Goal: Information Seeking & Learning: Learn about a topic

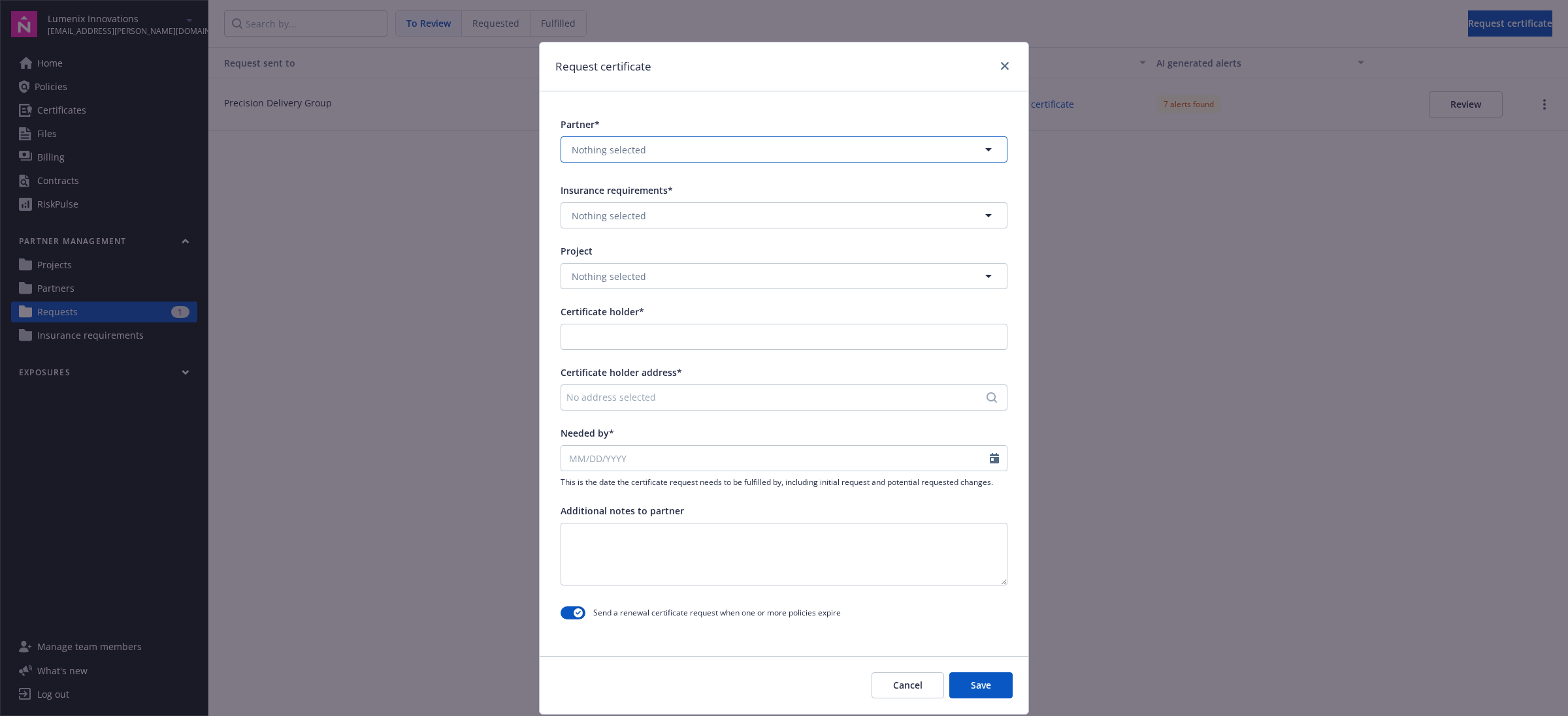
click at [727, 154] on button "Nothing selected" at bounding box center [784, 149] width 447 height 26
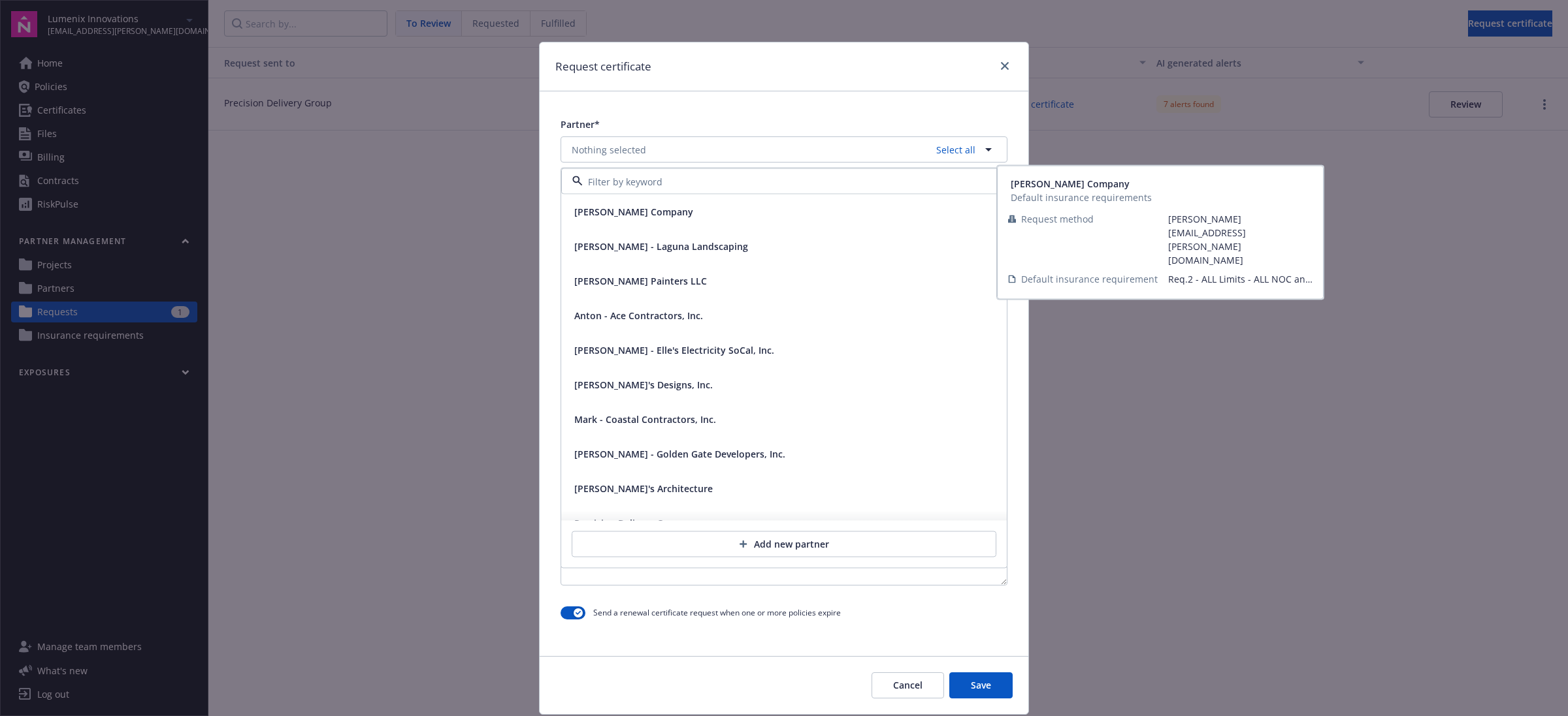
click at [675, 216] on div "[PERSON_NAME] Company" at bounding box center [783, 212] width 430 height 19
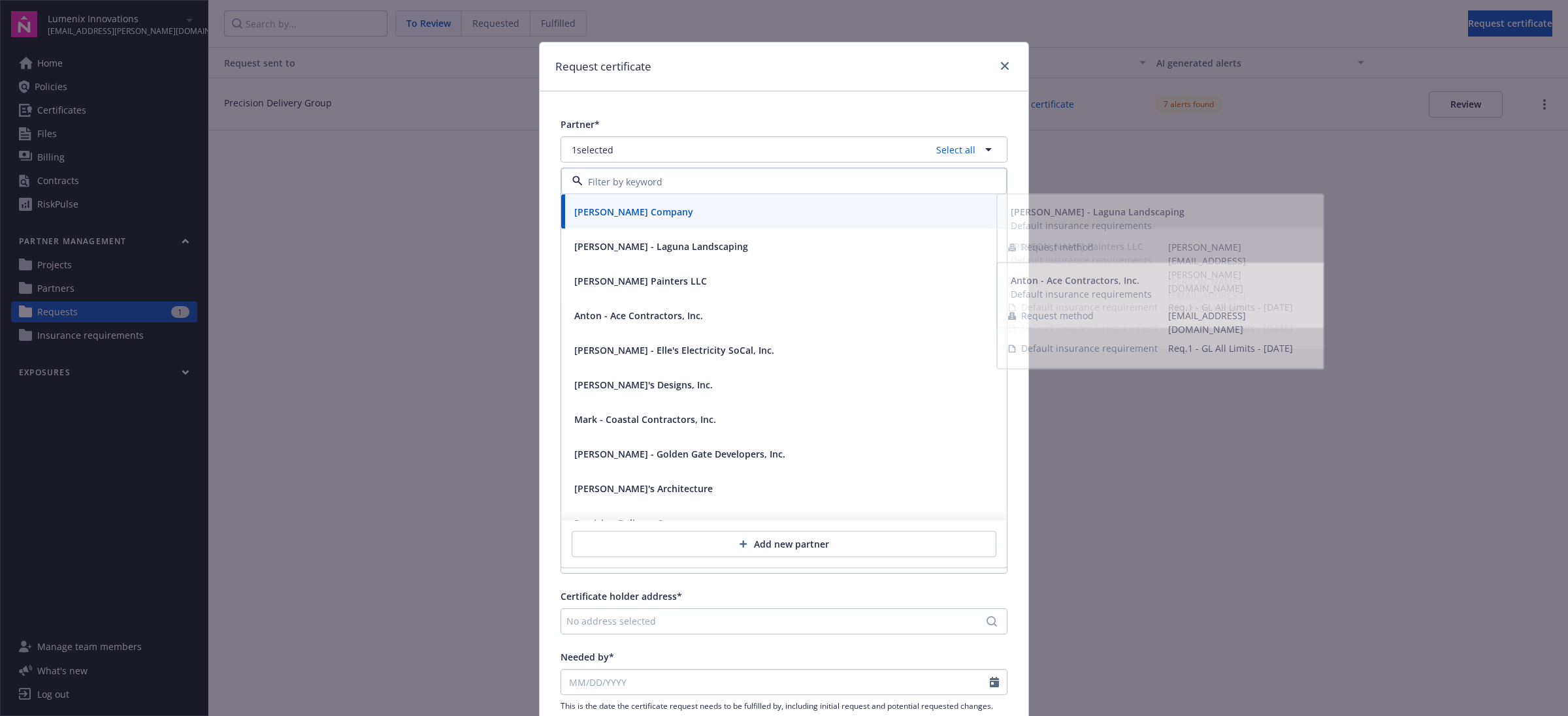
click at [449, 235] on div "Request certificate Partner* 1 selected Select all [PERSON_NAME] Company [PERSO…" at bounding box center [784, 358] width 1568 height 716
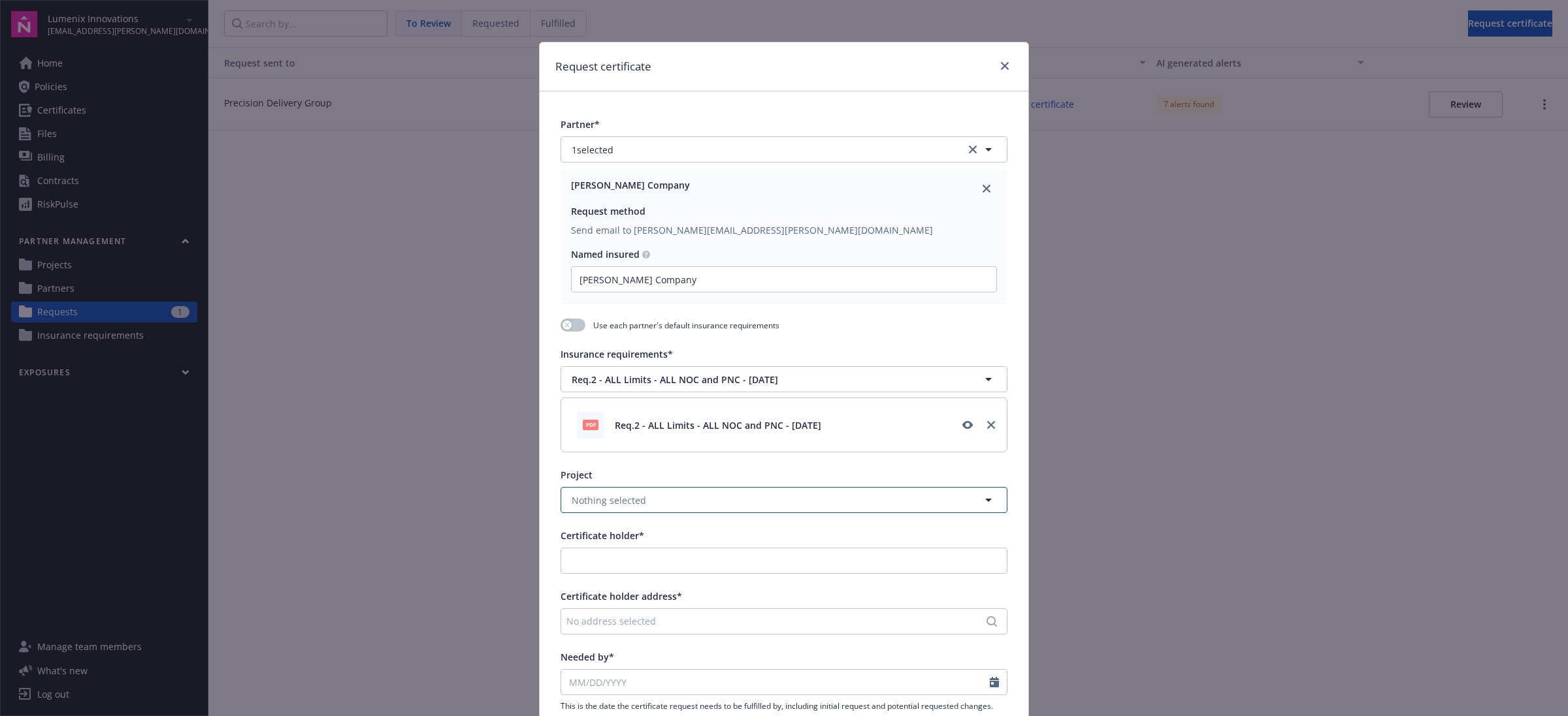
click at [638, 506] on button "Nothing selected" at bounding box center [784, 500] width 447 height 26
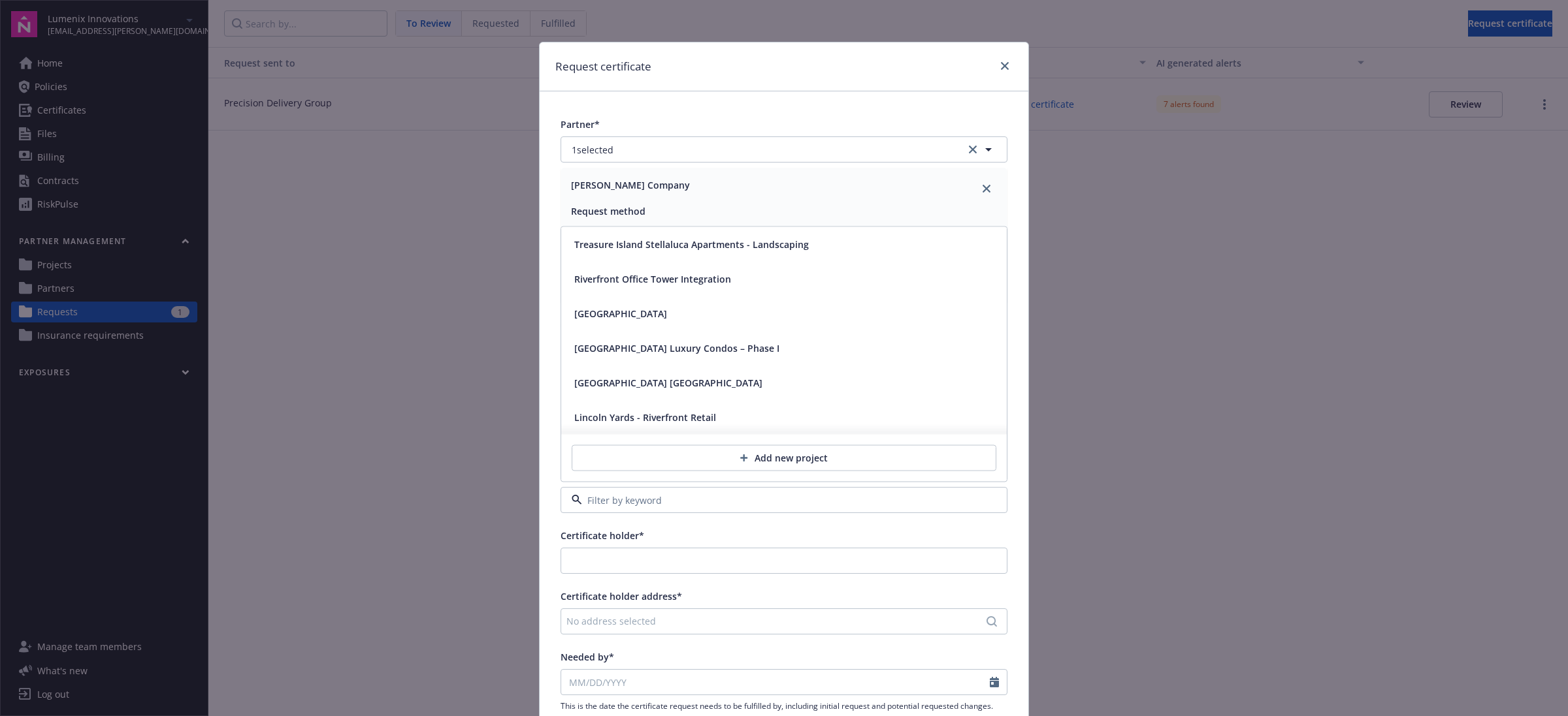
click at [667, 418] on span "Lincoln Yards - Riverfront Retail" at bounding box center [645, 418] width 142 height 14
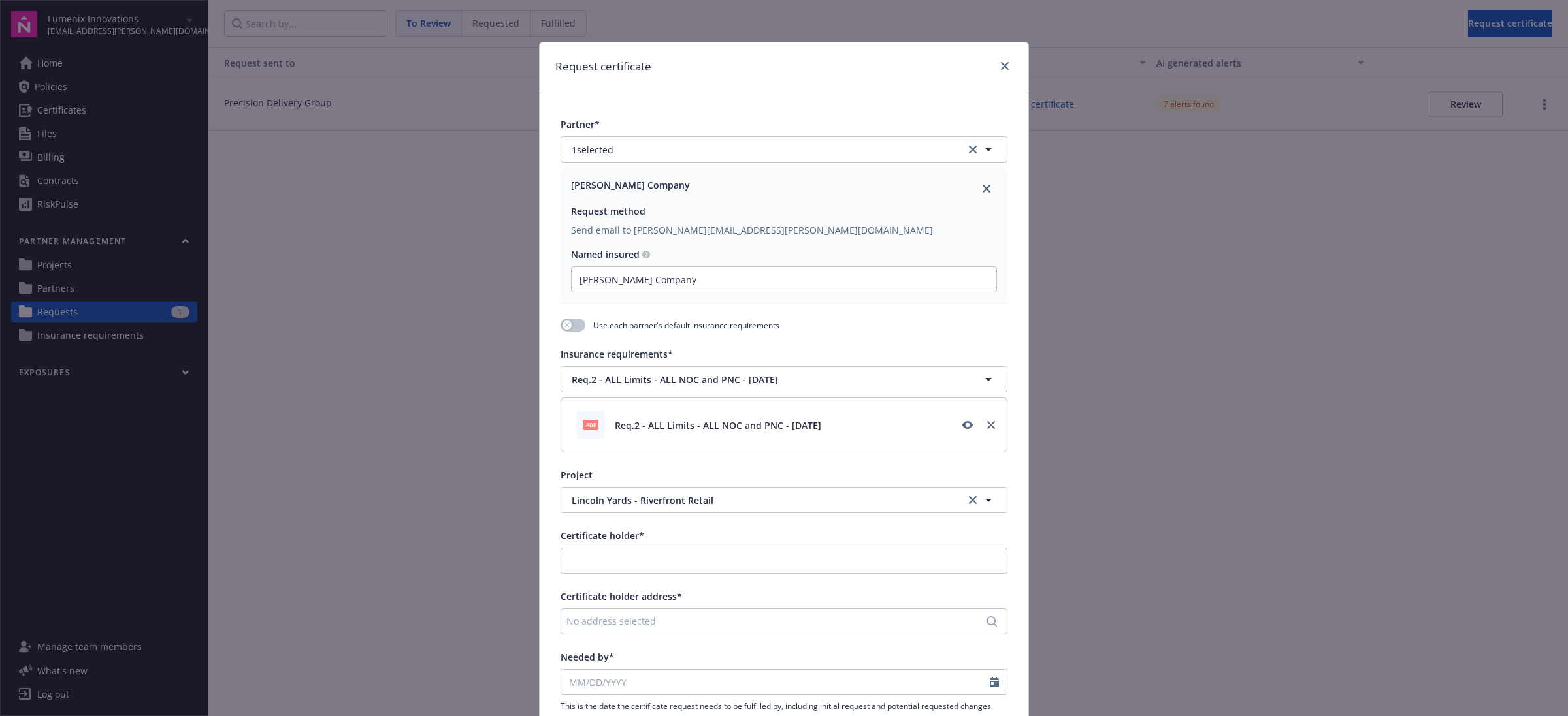
drag, startPoint x: 76, startPoint y: 233, endPoint x: 73, endPoint y: 245, distance: 12.4
click at [76, 233] on div "Request certificate Partner* 1 selected [PERSON_NAME] Company Request method Se…" at bounding box center [784, 358] width 1568 height 716
click at [1000, 67] on icon "close" at bounding box center [1004, 66] width 8 height 8
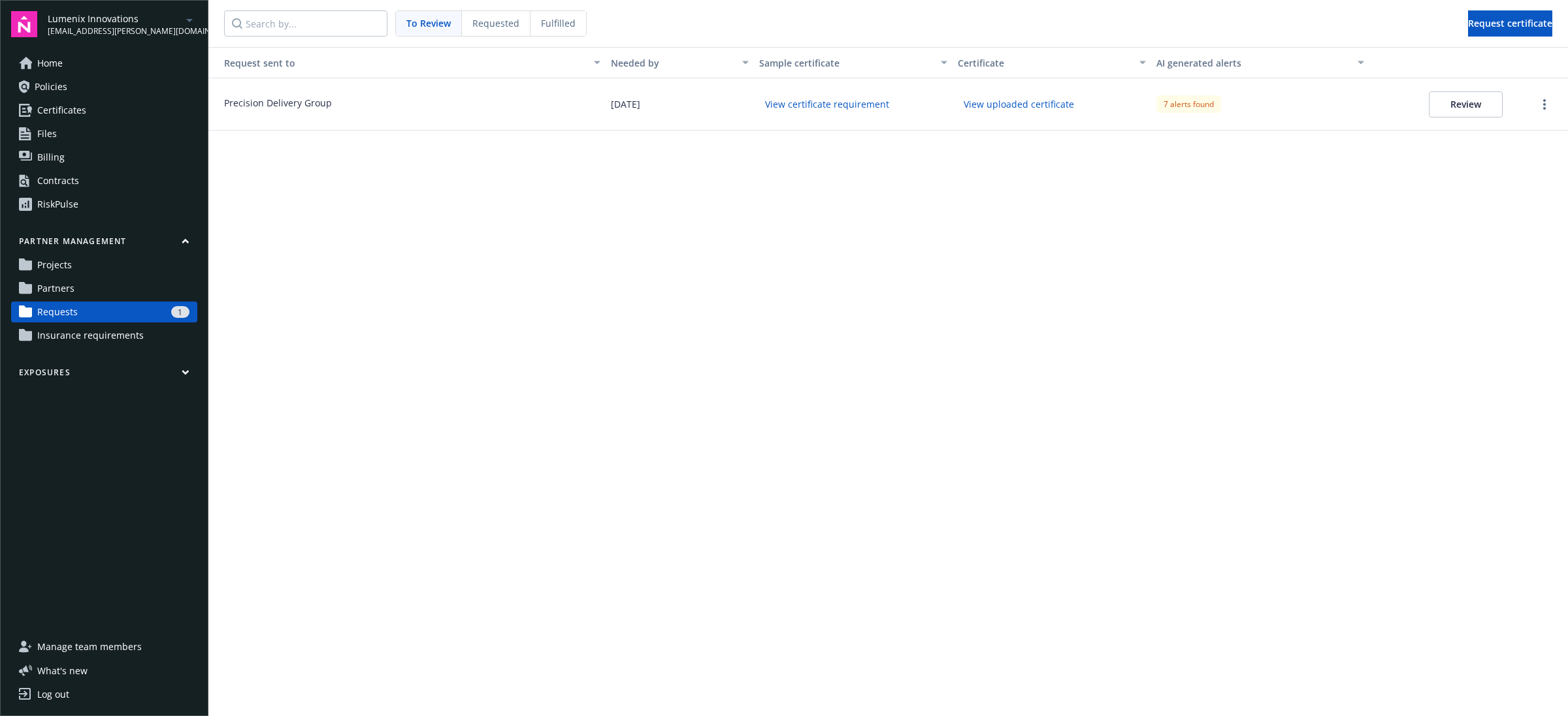
click at [105, 260] on link "Projects" at bounding box center [104, 265] width 186 height 21
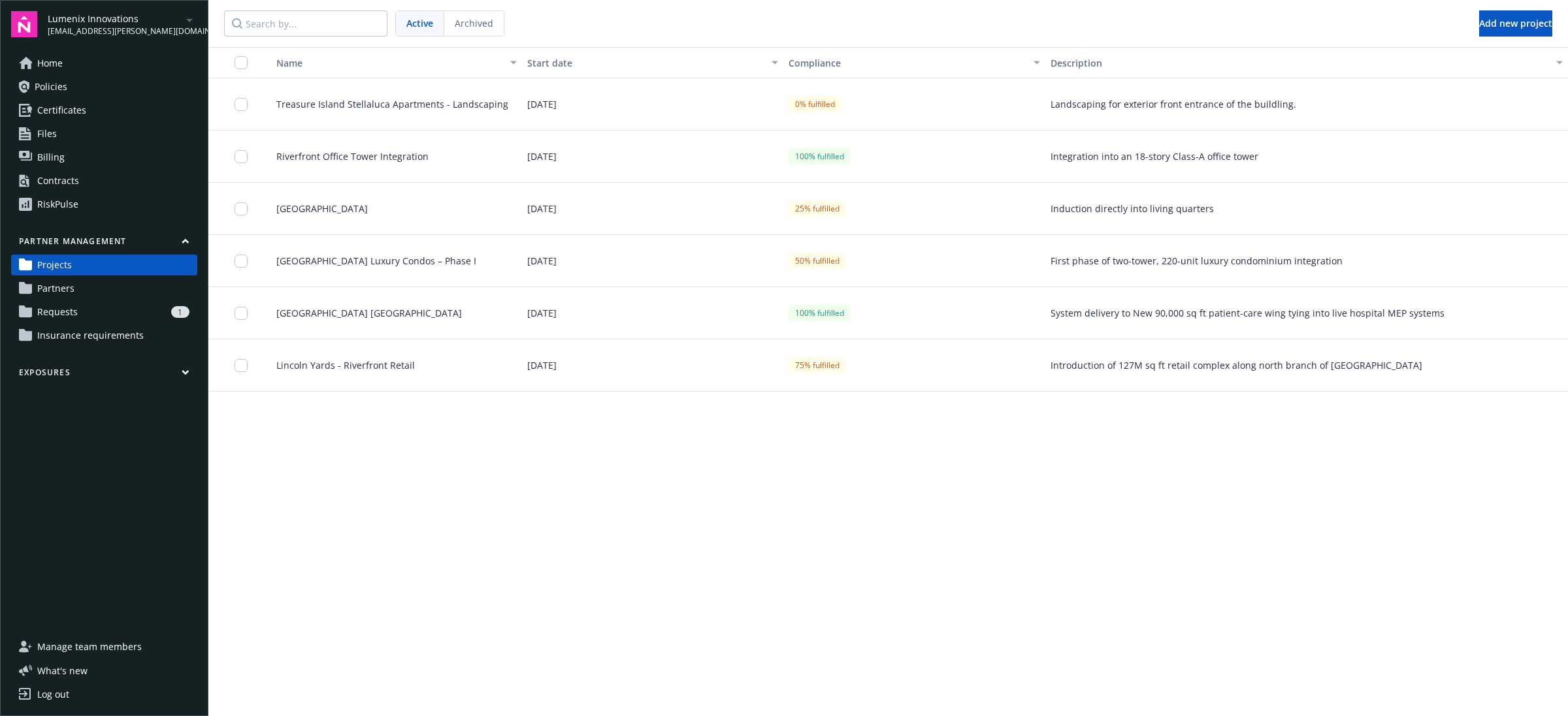
click at [372, 372] on span "Lincoln Yards - Riverfront Retail" at bounding box center [340, 365] width 149 height 14
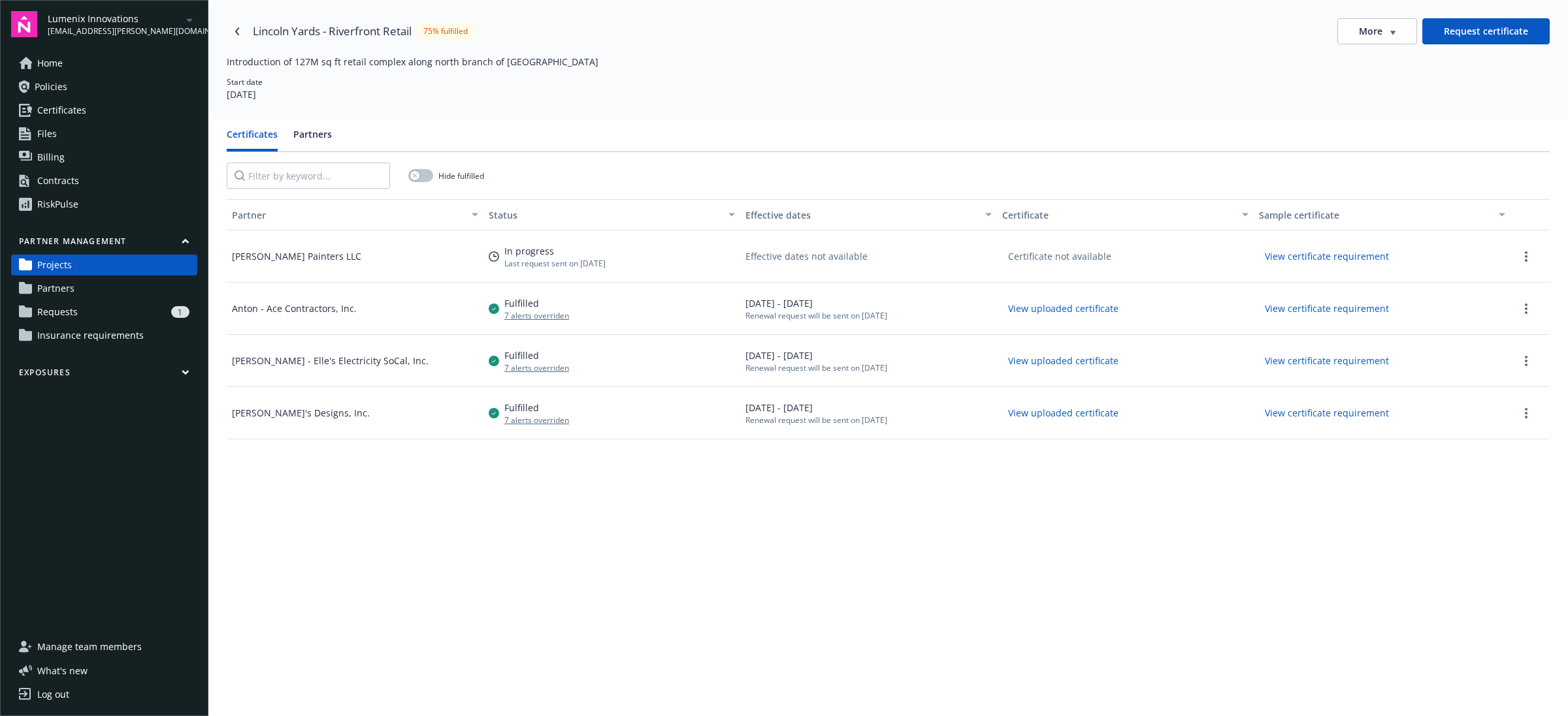
click at [316, 134] on button "Partners" at bounding box center [312, 139] width 38 height 24
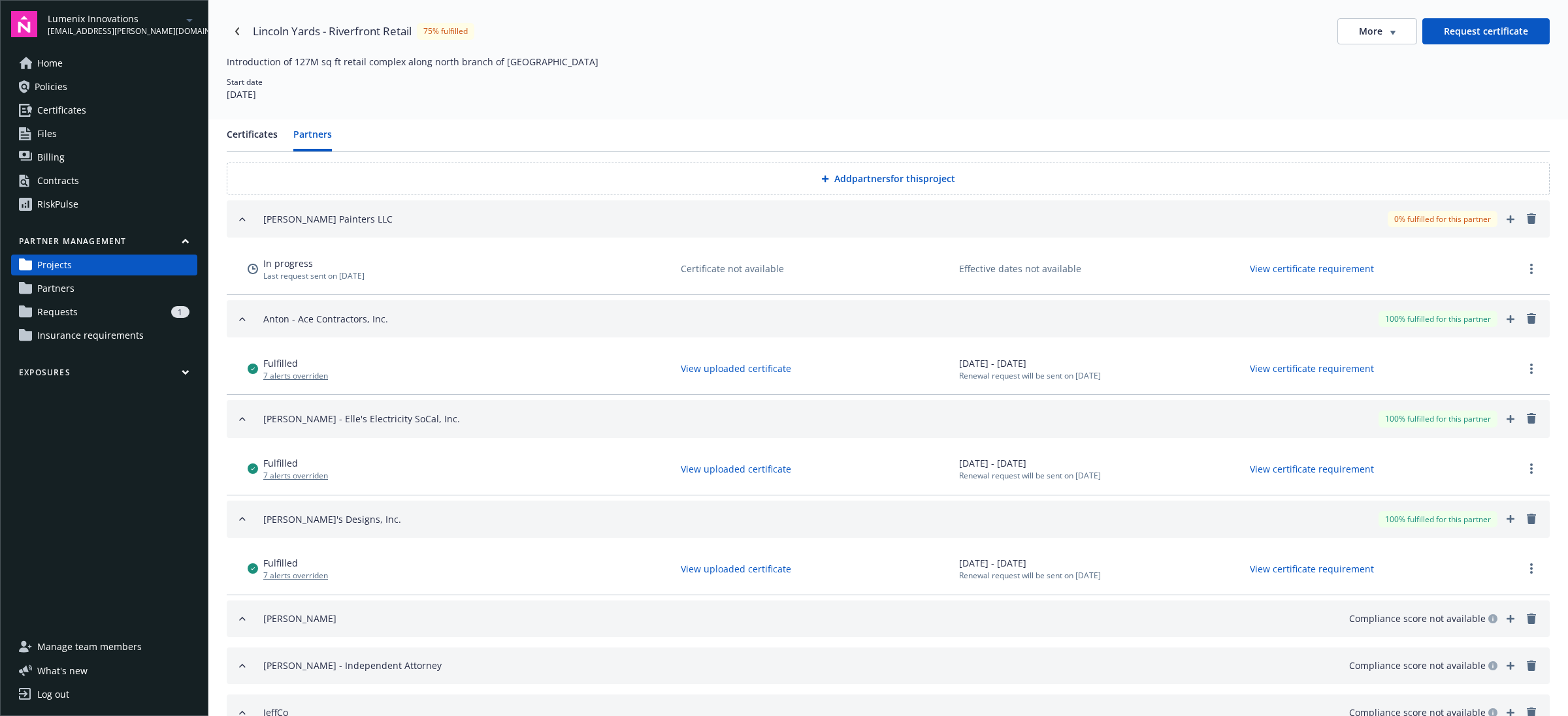
click at [1514, 33] on button "Request certificate" at bounding box center [1485, 31] width 128 height 26
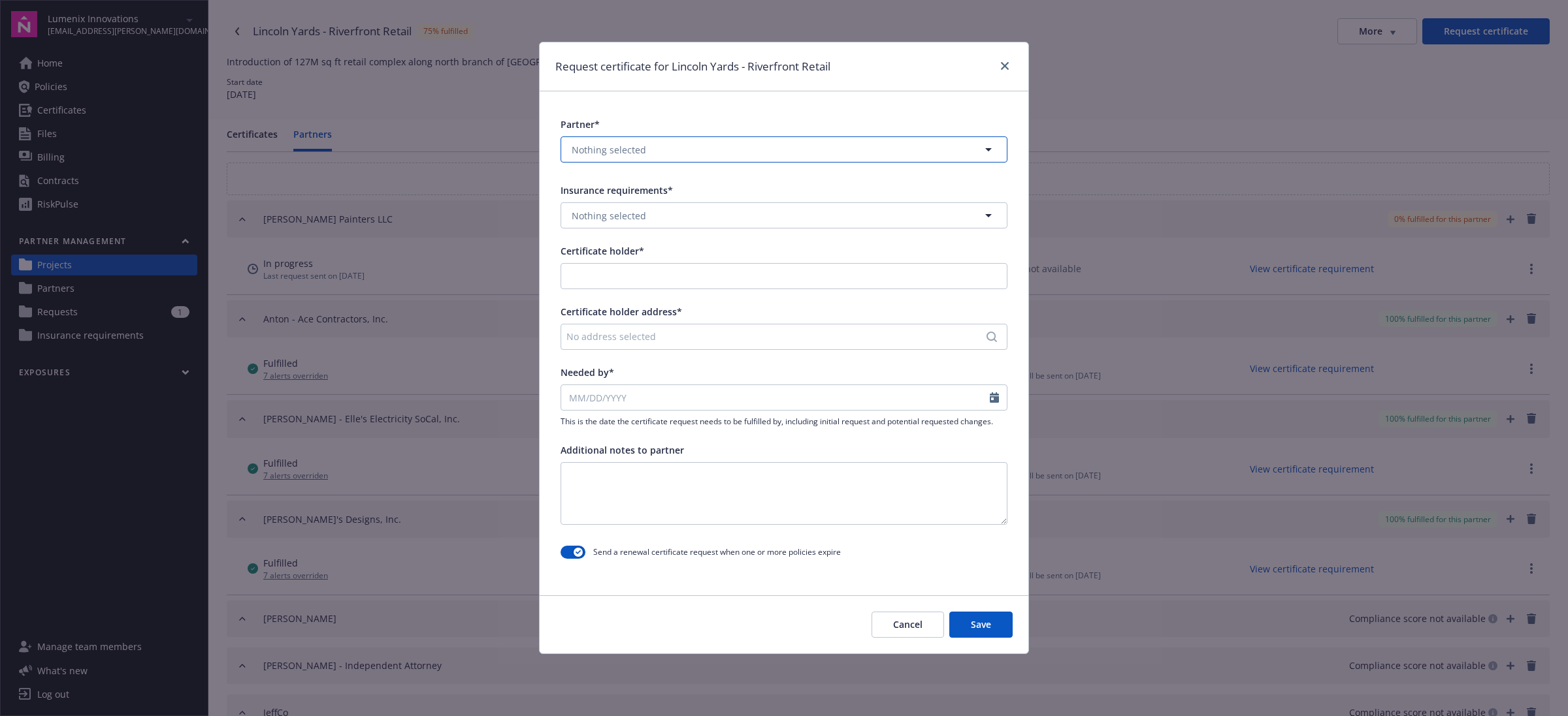
click at [759, 154] on button "Nothing selected" at bounding box center [784, 149] width 447 height 26
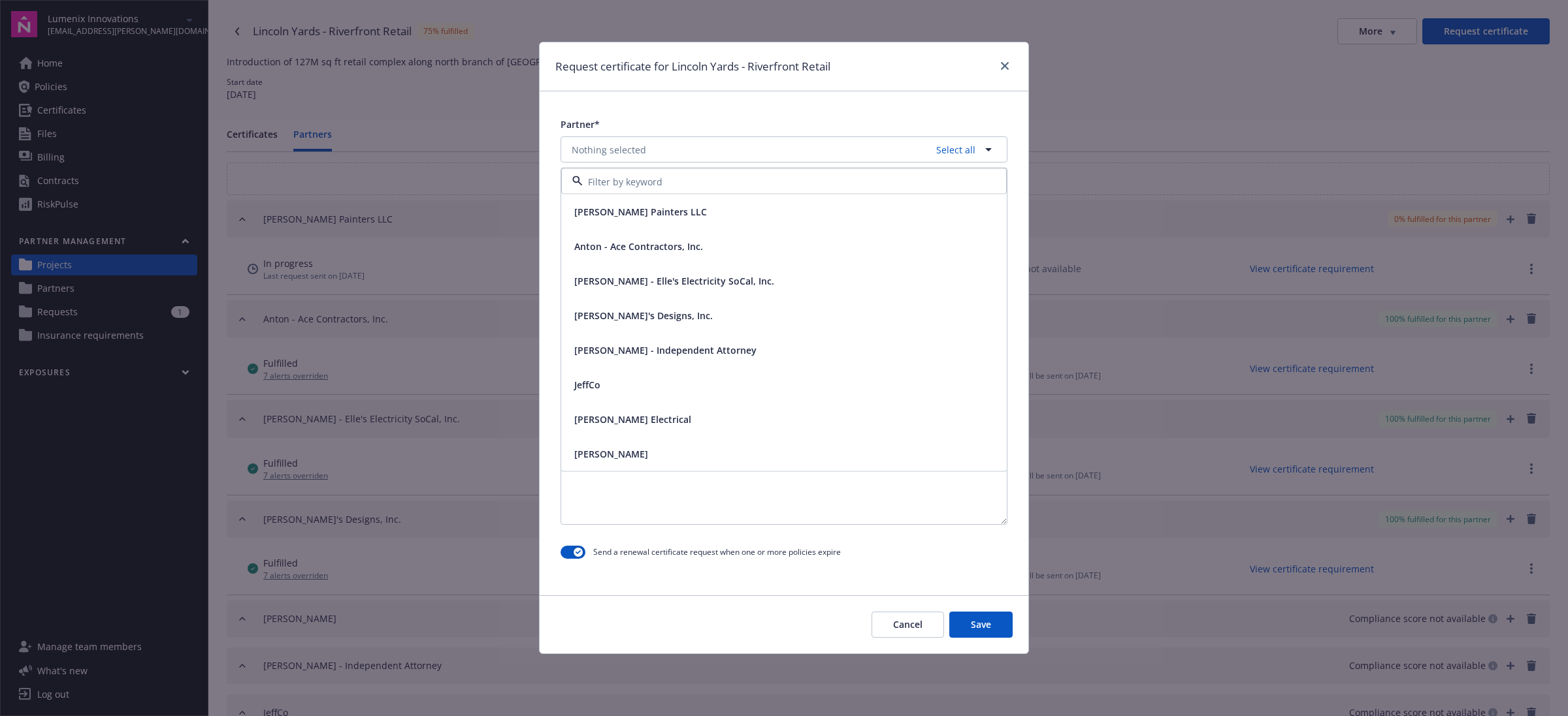
click at [999, 58] on div at bounding box center [1002, 66] width 21 height 17
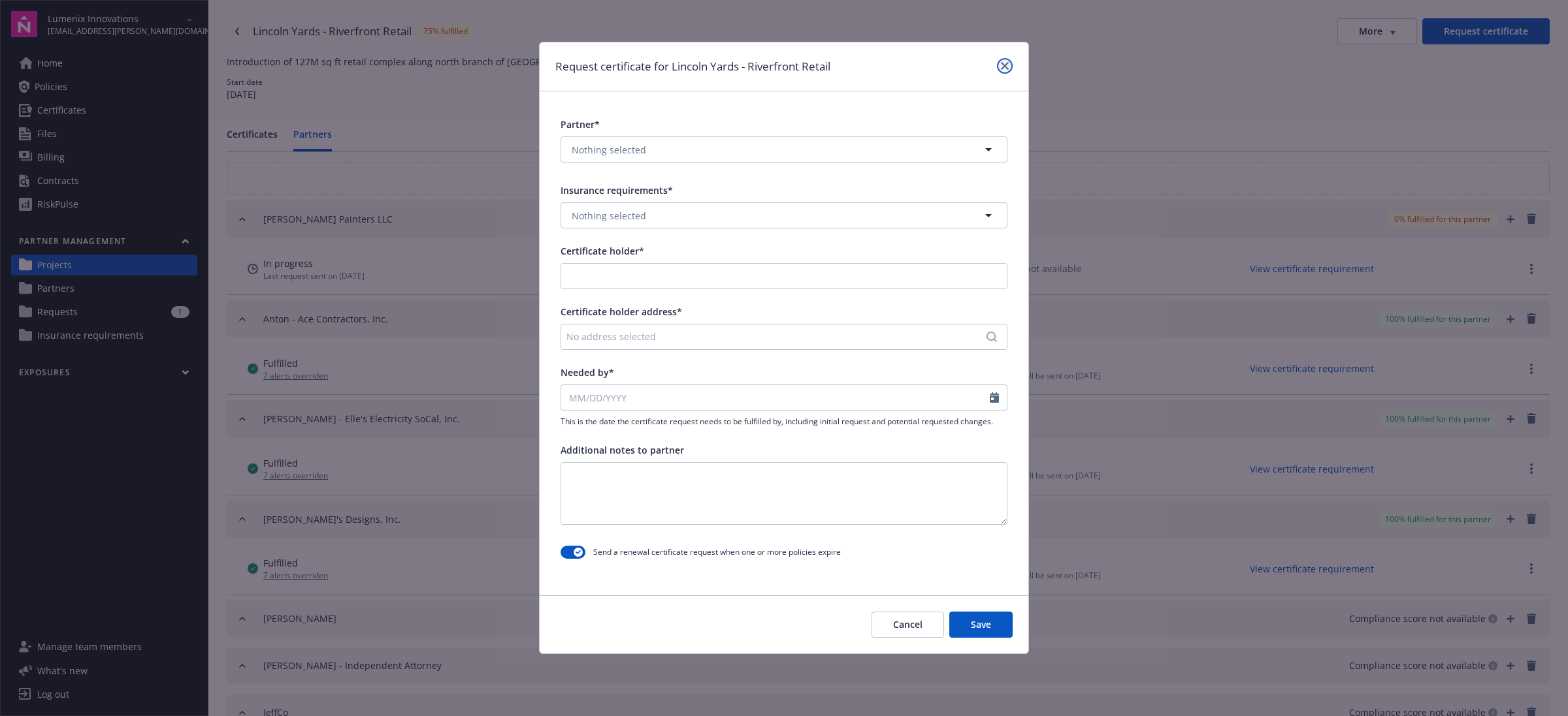
click at [1001, 64] on icon "close" at bounding box center [1004, 66] width 8 height 8
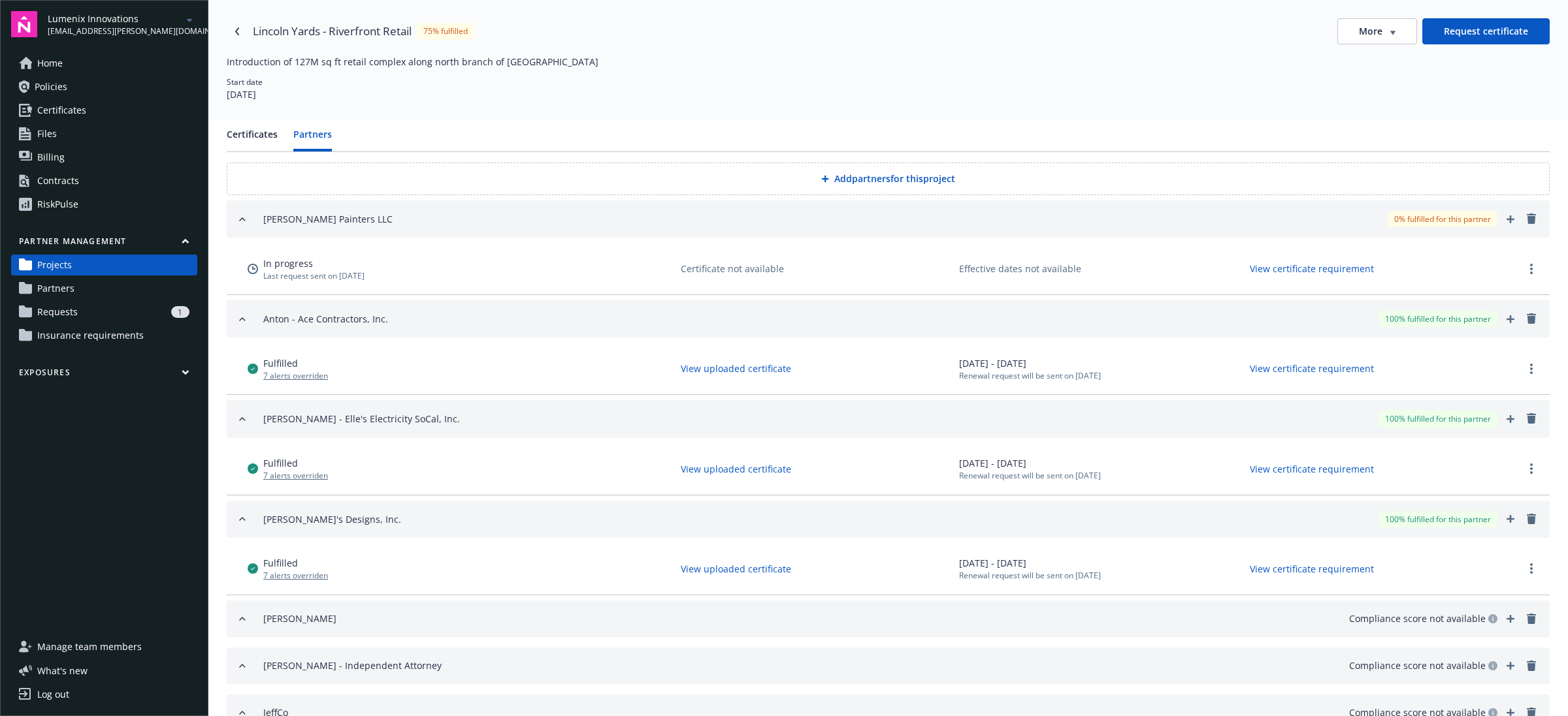
click at [100, 284] on link "Partners" at bounding box center [104, 288] width 186 height 21
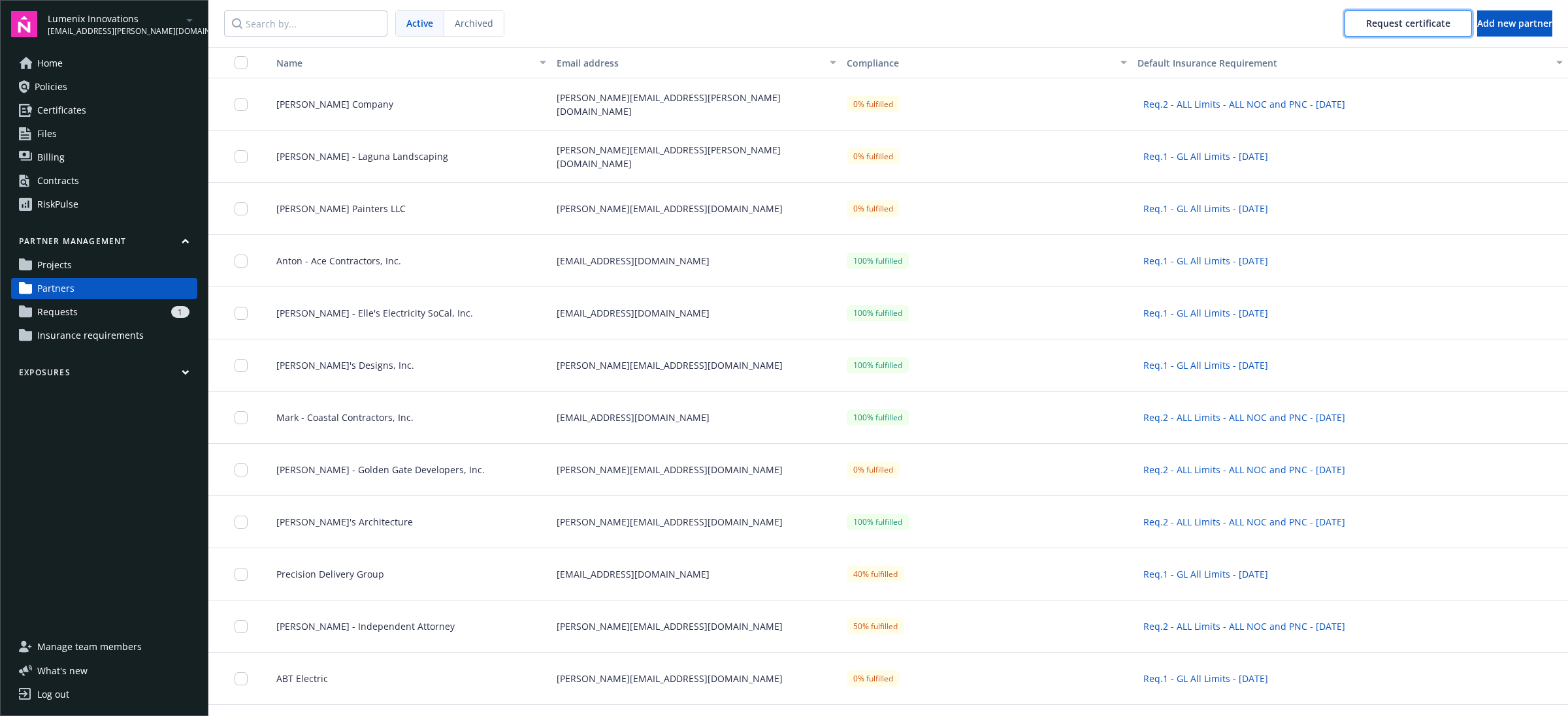
click at [1345, 10] on button "Request certificate" at bounding box center [1408, 23] width 128 height 26
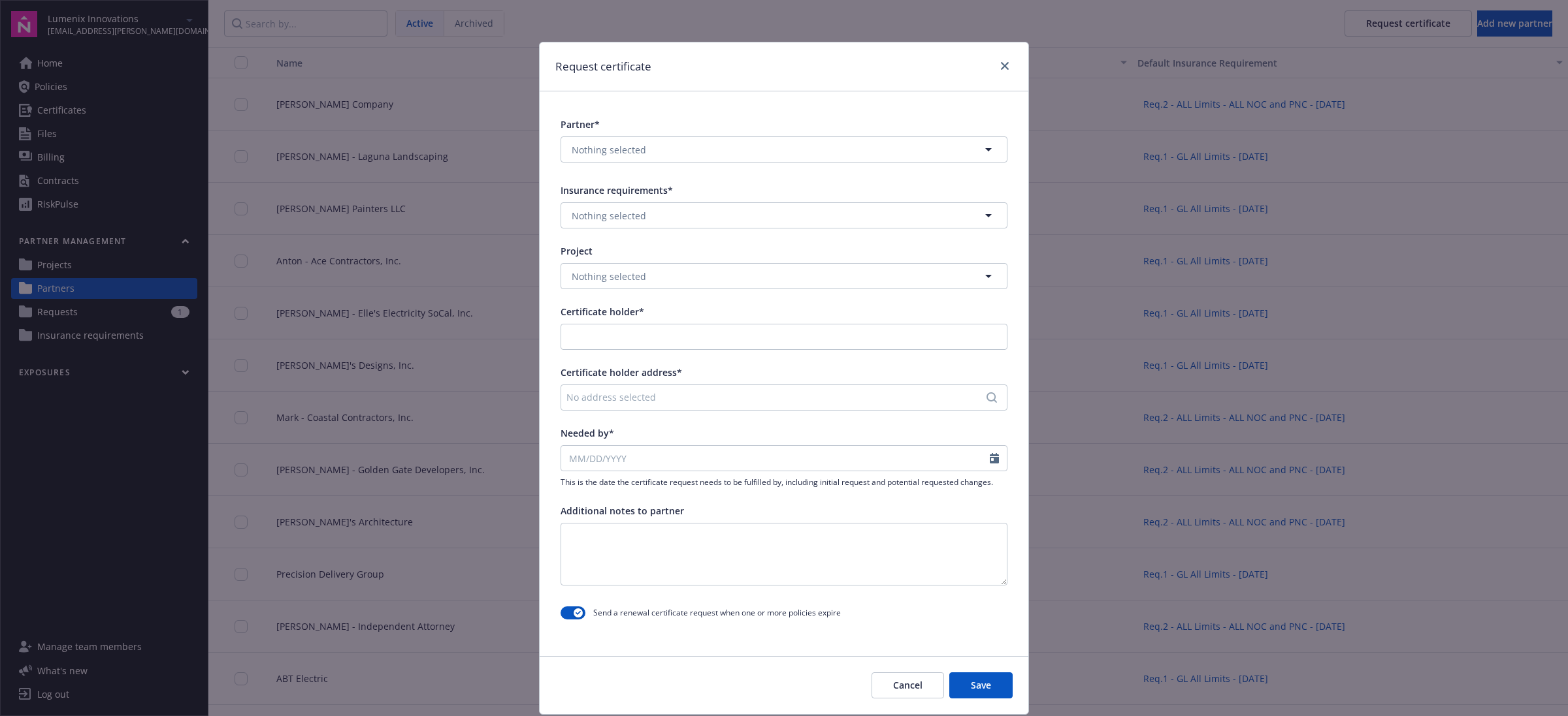
click at [992, 72] on div at bounding box center [1002, 66] width 21 height 17
click at [1000, 69] on icon "close" at bounding box center [1004, 66] width 8 height 8
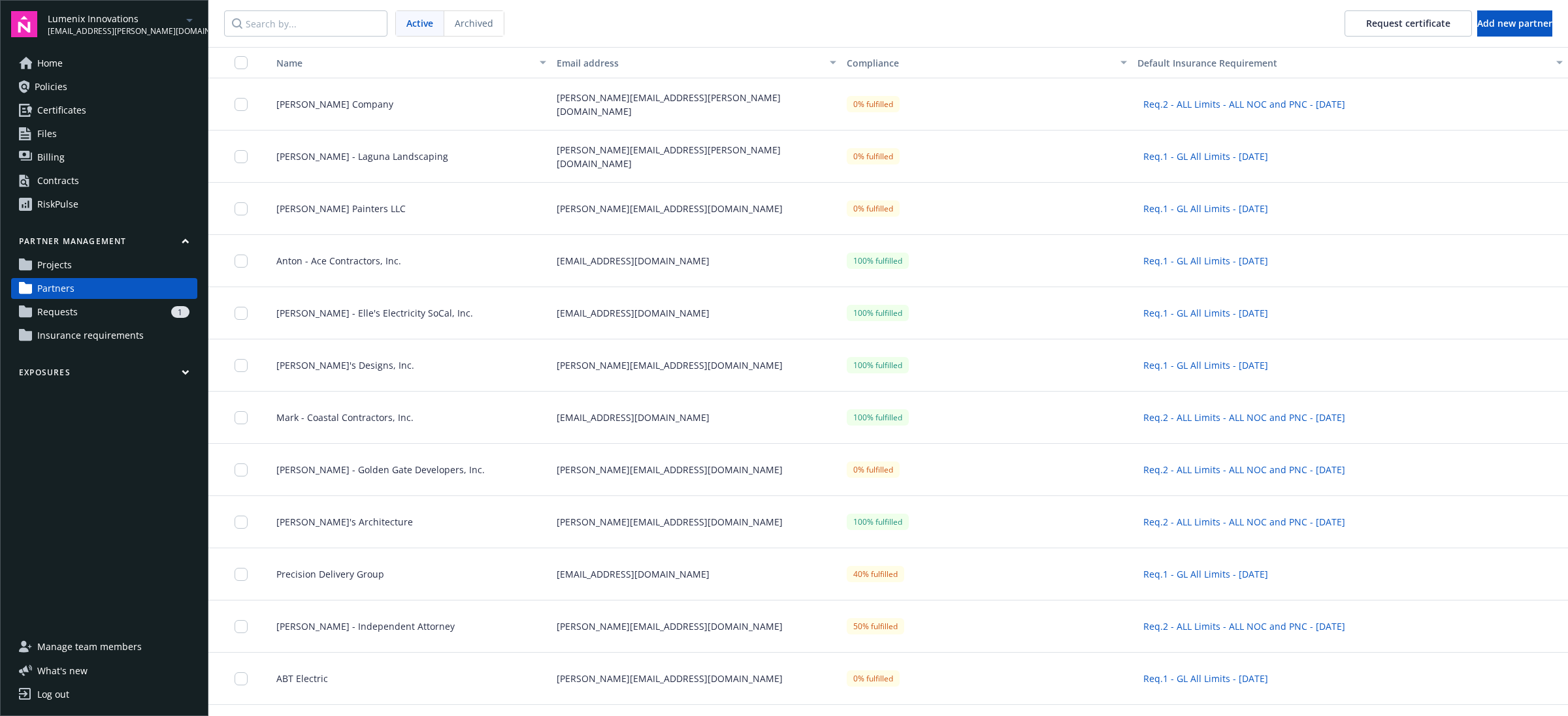
click at [110, 265] on link "Projects" at bounding box center [104, 265] width 186 height 21
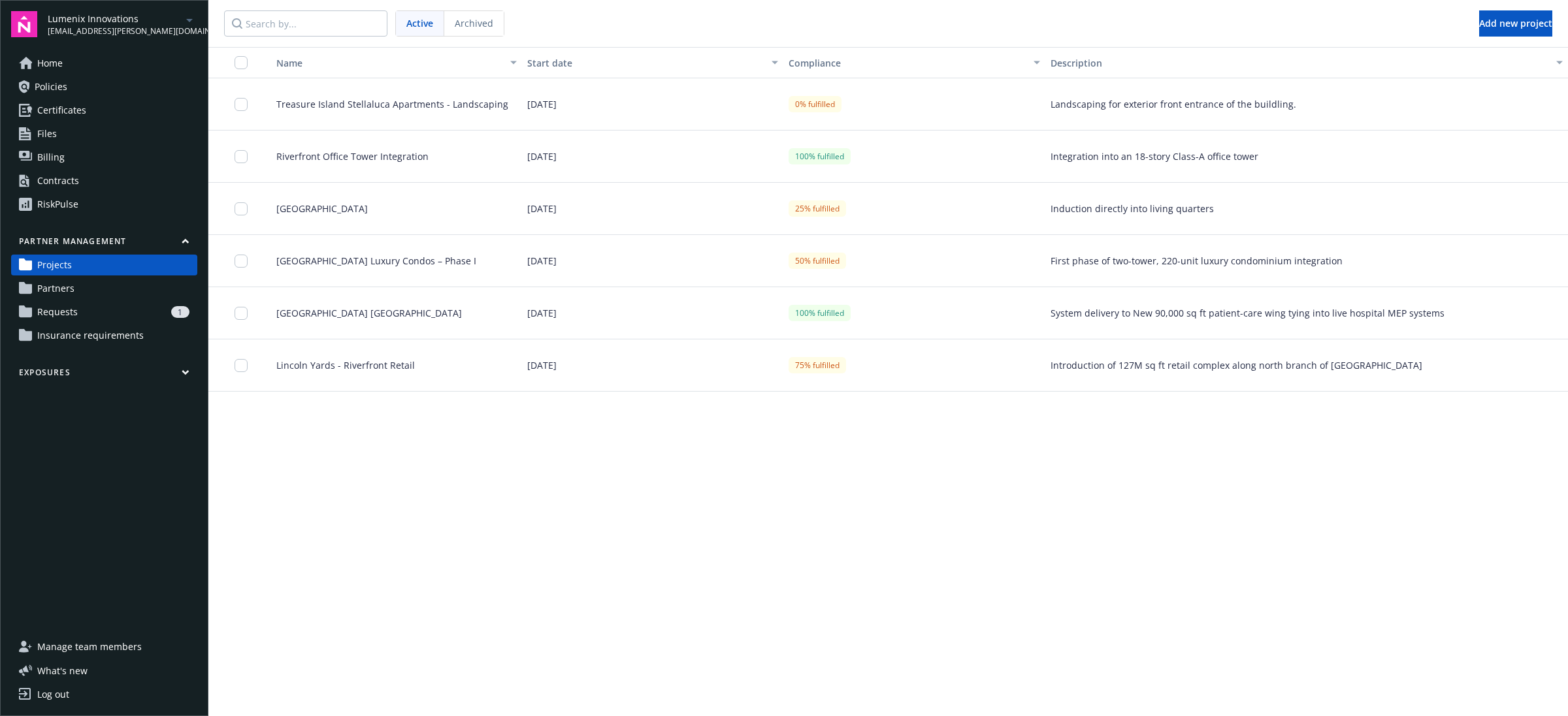
click at [88, 315] on div "1" at bounding box center [136, 312] width 107 height 12
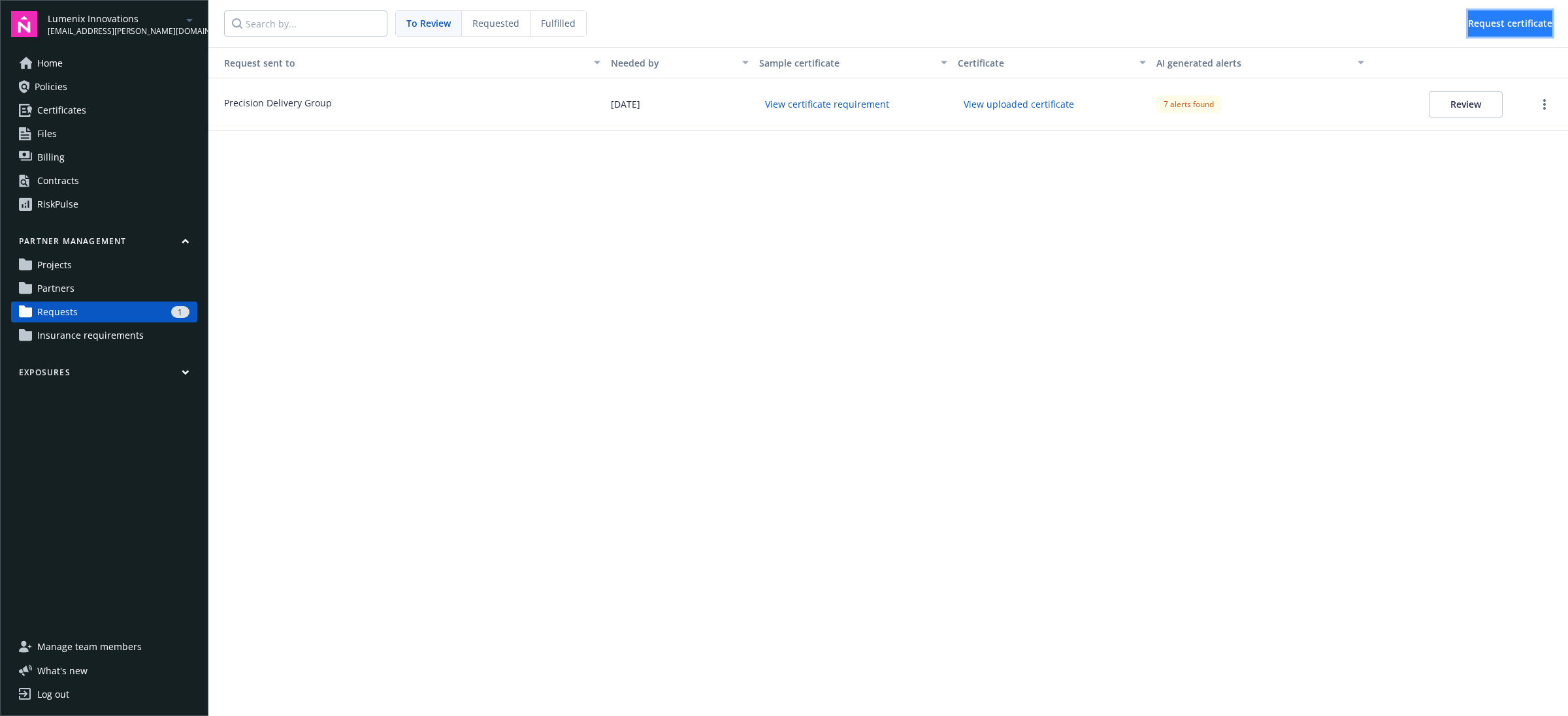
click at [1509, 26] on span "Request certificate" at bounding box center [1509, 23] width 84 height 12
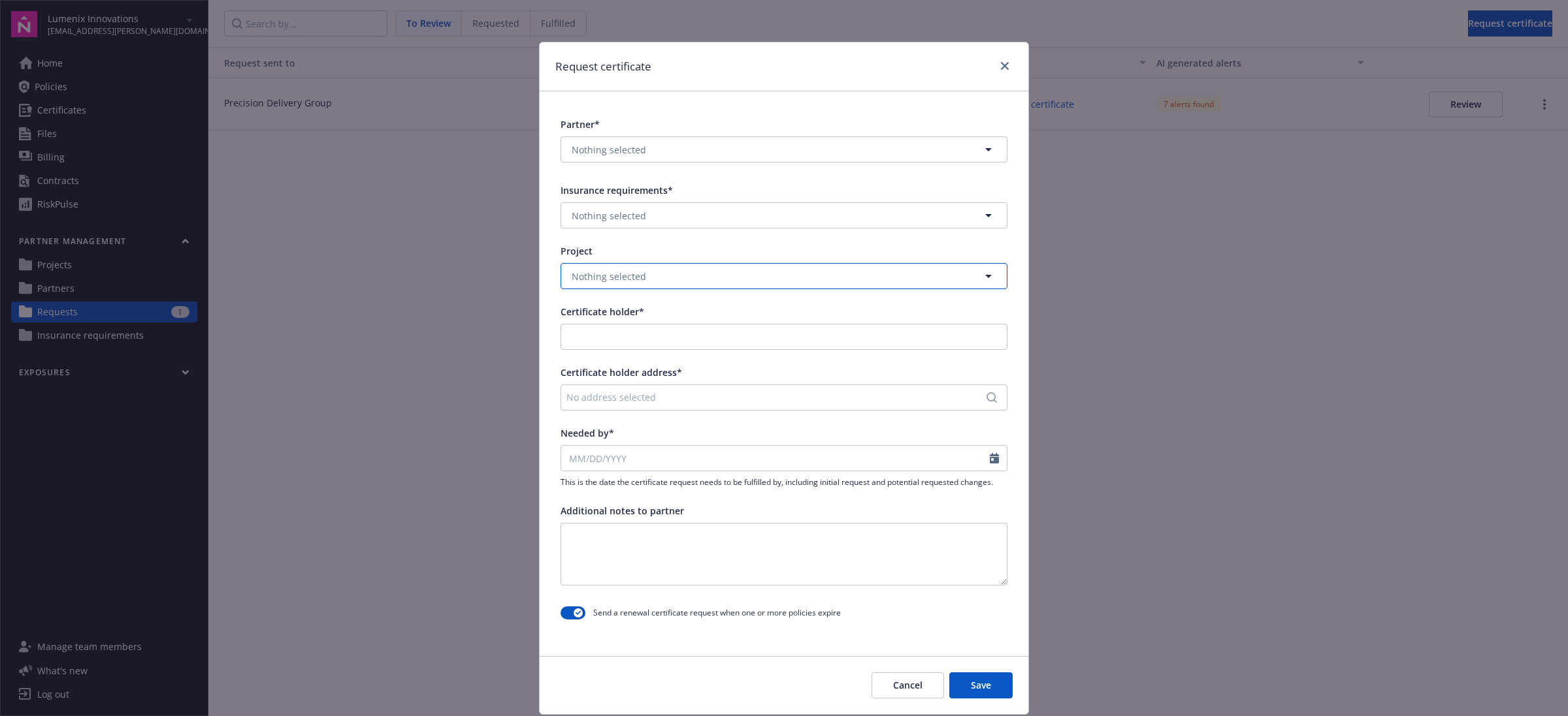
click at [733, 276] on button "Nothing selected" at bounding box center [784, 276] width 447 height 26
click at [680, 334] on div "Riverfront Office Tower Integration" at bounding box center [784, 347] width 445 height 35
click at [742, 324] on div at bounding box center [784, 336] width 447 height 26
click at [707, 341] on input "Certificate holder*" at bounding box center [784, 336] width 445 height 25
click at [670, 368] on div "Lumenix Innovations" at bounding box center [649, 367] width 182 height 22
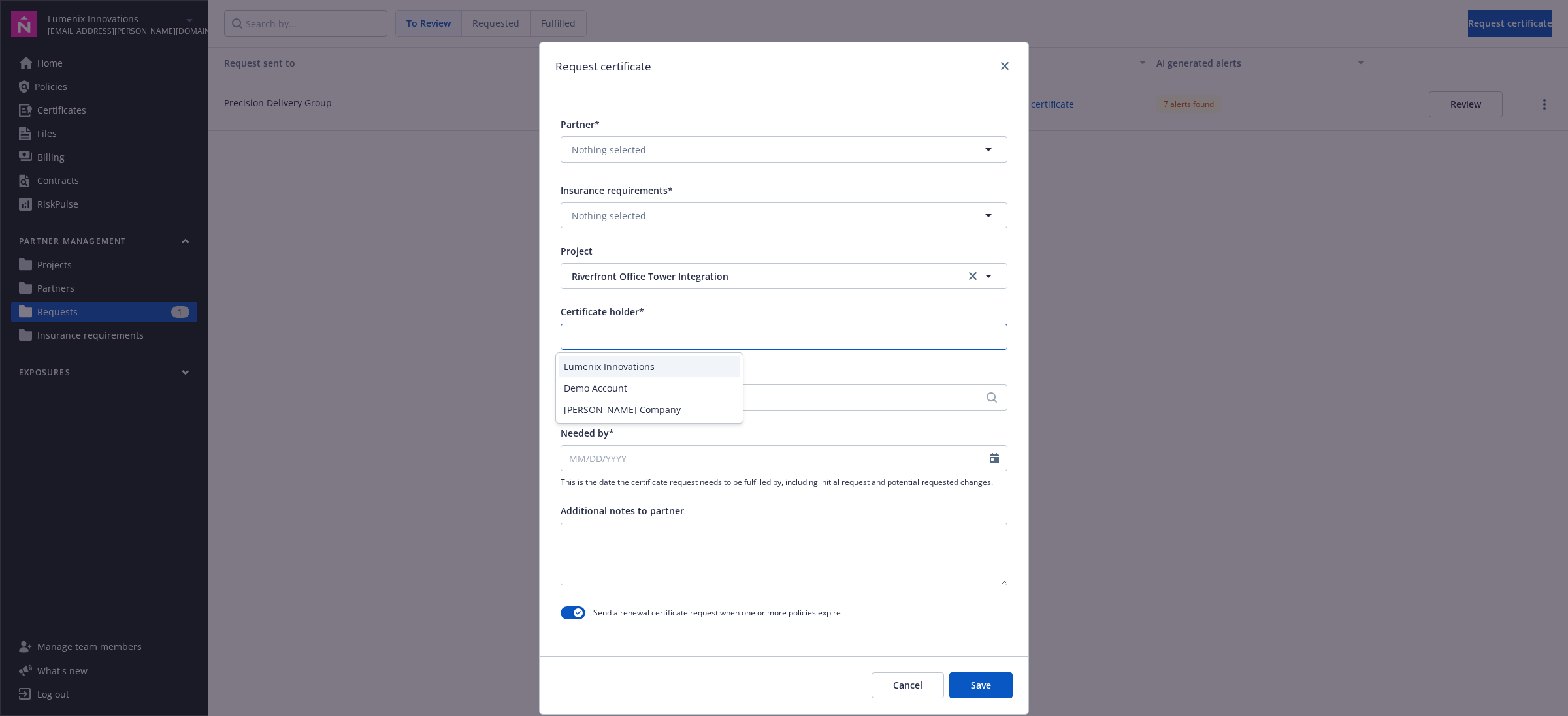
type input "Lumenix Innovations"
click at [642, 400] on div "No address selected" at bounding box center [777, 397] width 422 height 14
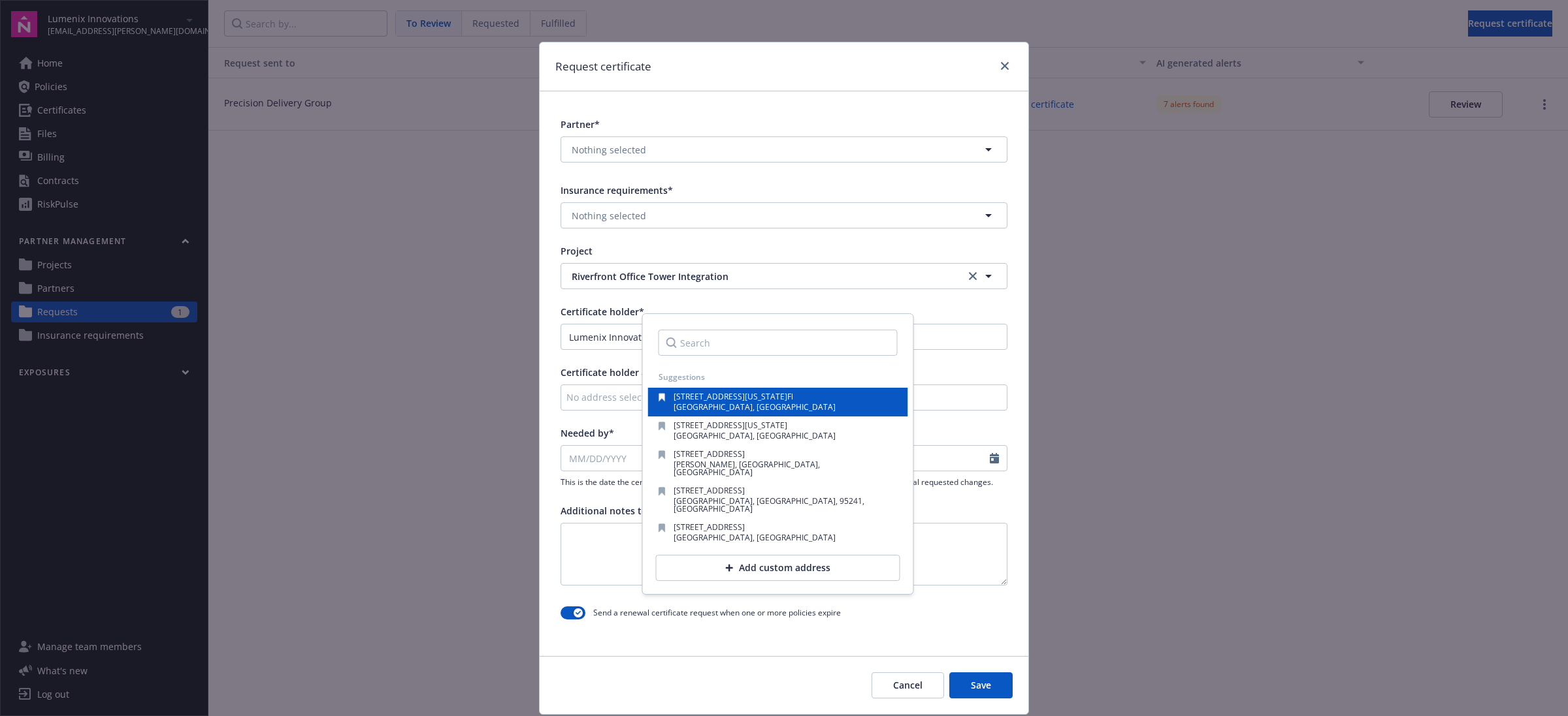
click at [710, 401] on span "[GEOGRAPHIC_DATA], [GEOGRAPHIC_DATA]" at bounding box center [754, 407] width 162 height 11
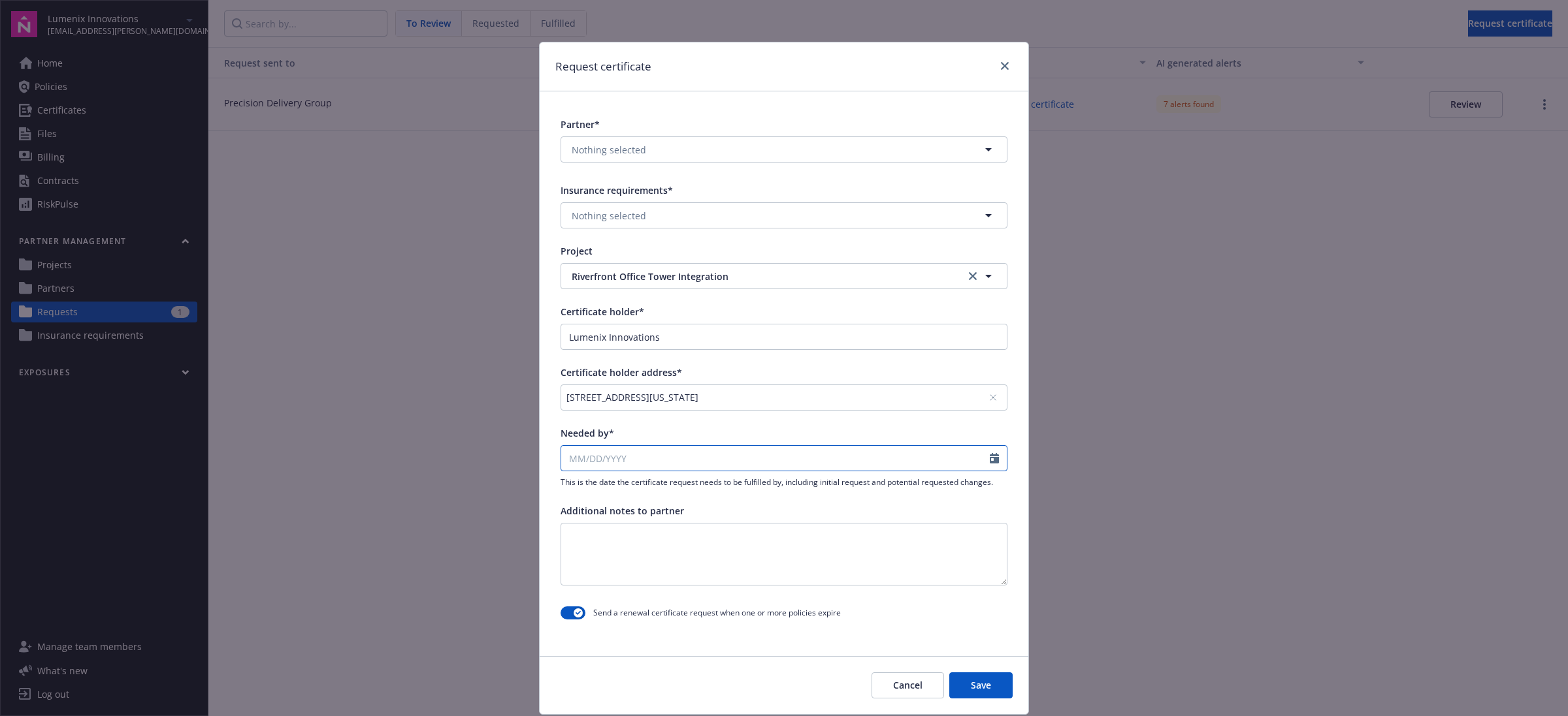
click at [637, 449] on input "Needed by*" at bounding box center [775, 458] width 428 height 25
select select "8"
click at [681, 616] on span "29" at bounding box center [683, 613] width 18 height 16
type input "[DATE]"
click at [991, 683] on button "Save" at bounding box center [981, 685] width 64 height 26
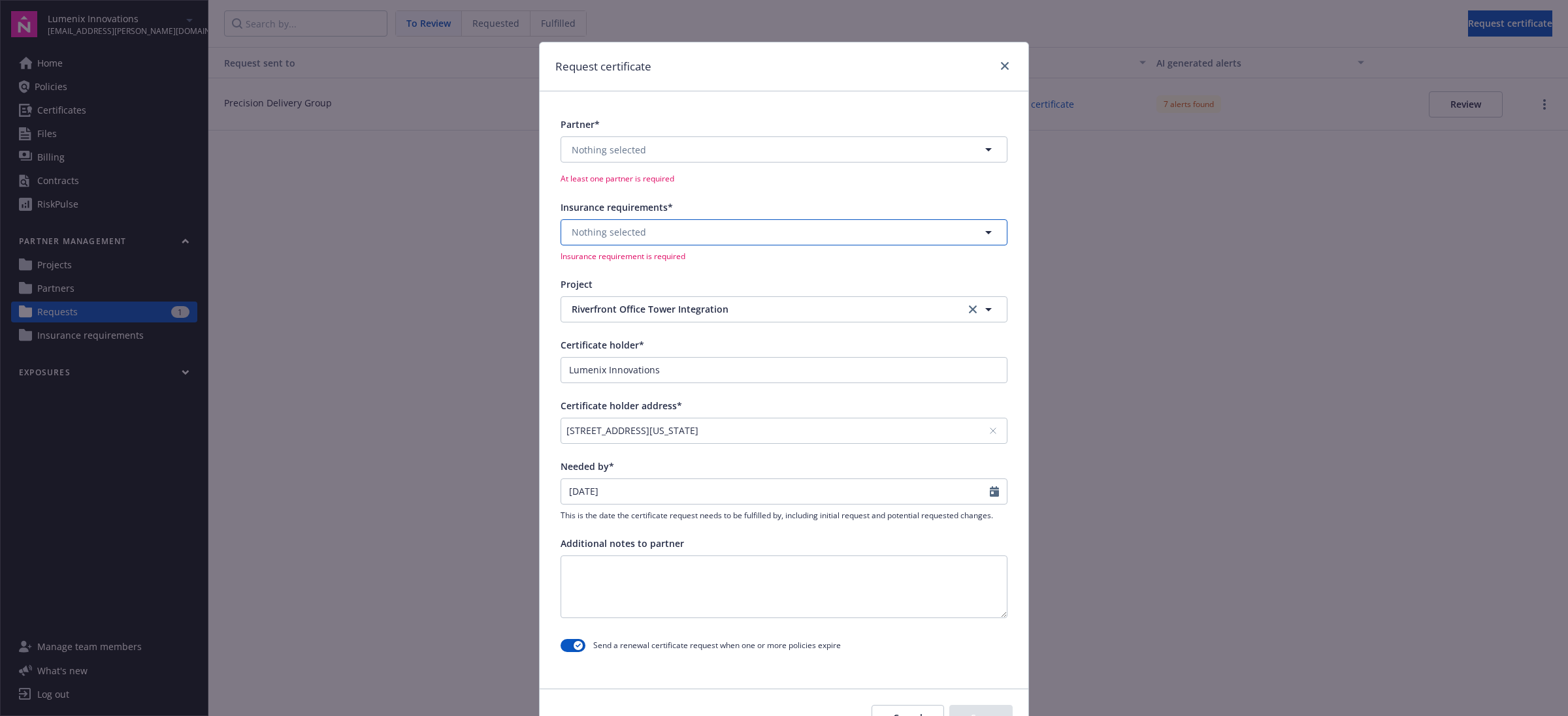
click at [722, 229] on button "Nothing selected" at bounding box center [784, 232] width 447 height 26
click at [718, 257] on div "Req.1 - GL All Limits - [DATE]" at bounding box center [784, 268] width 445 height 35
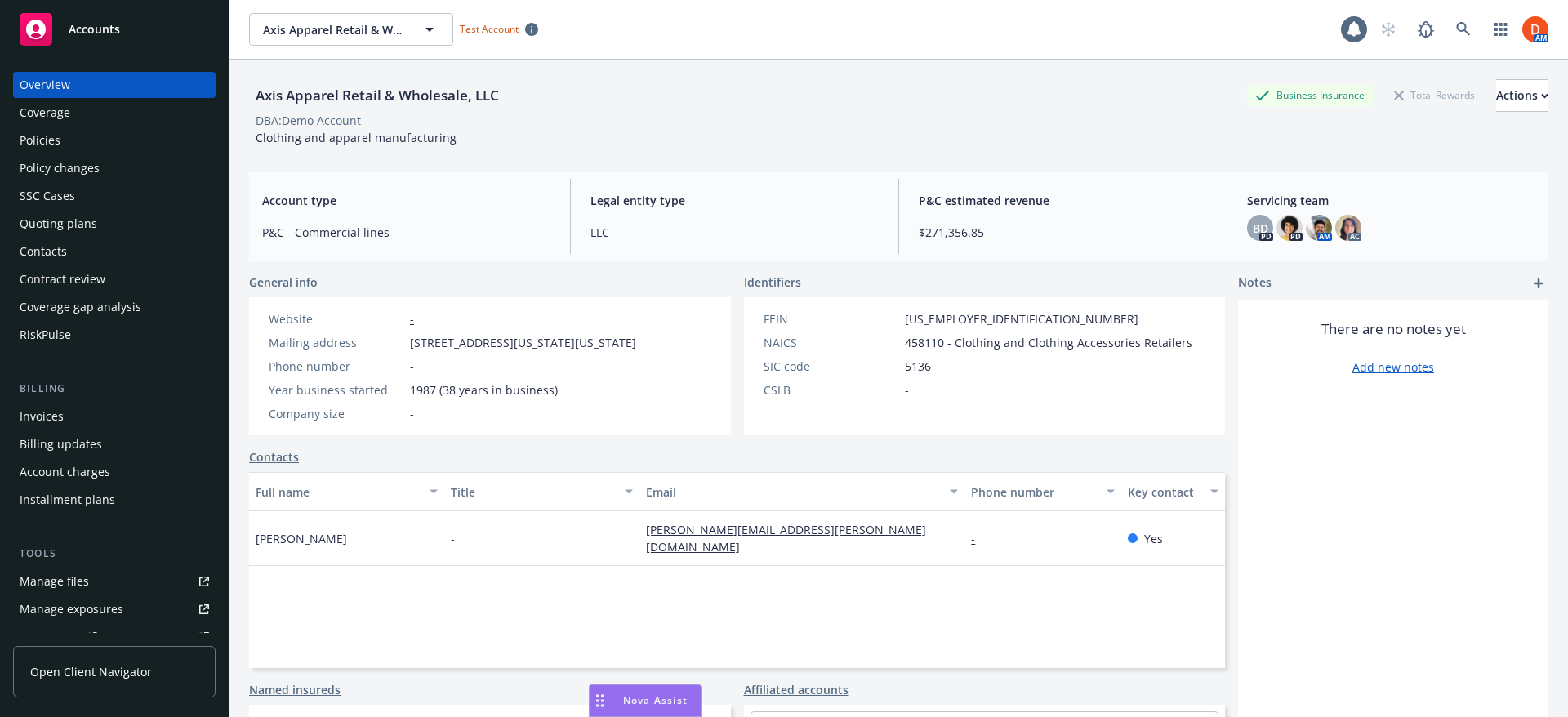
click at [99, 143] on div "Policies" at bounding box center [114, 140] width 189 height 26
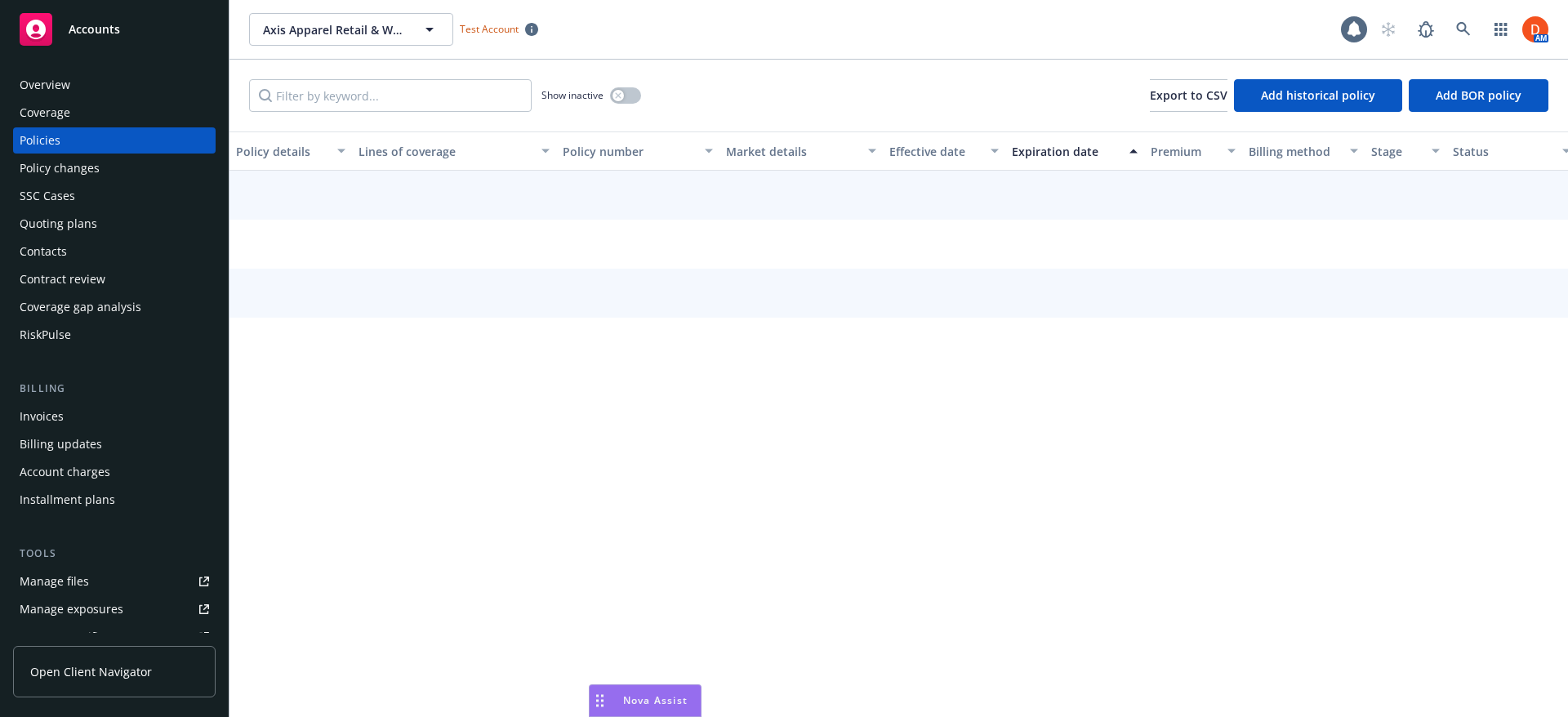
click at [101, 122] on div "Coverage" at bounding box center [114, 113] width 189 height 26
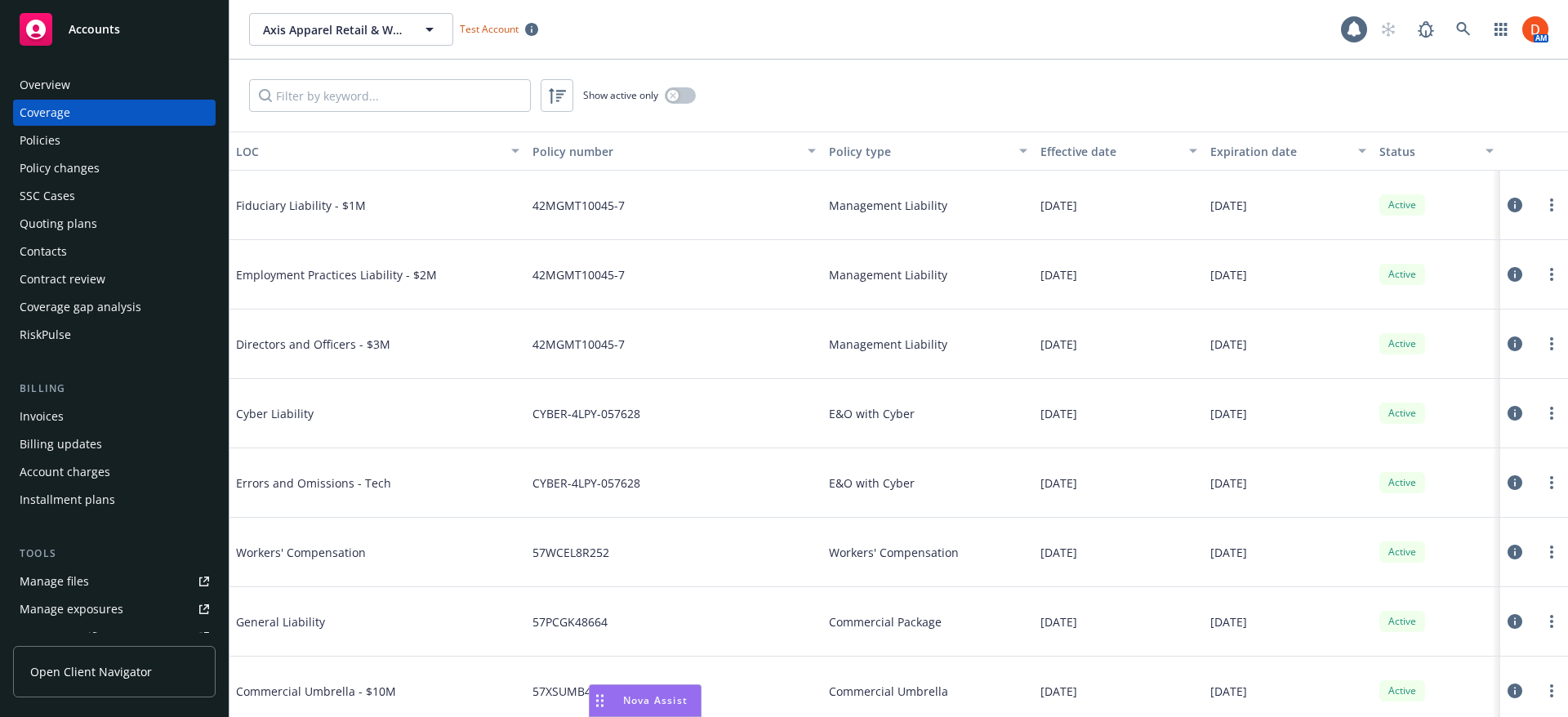
click at [313, 123] on div "Show active only" at bounding box center [899, 96] width 1338 height 72
click at [325, 81] on input "Filter by keyword..." at bounding box center [390, 96] width 282 height 32
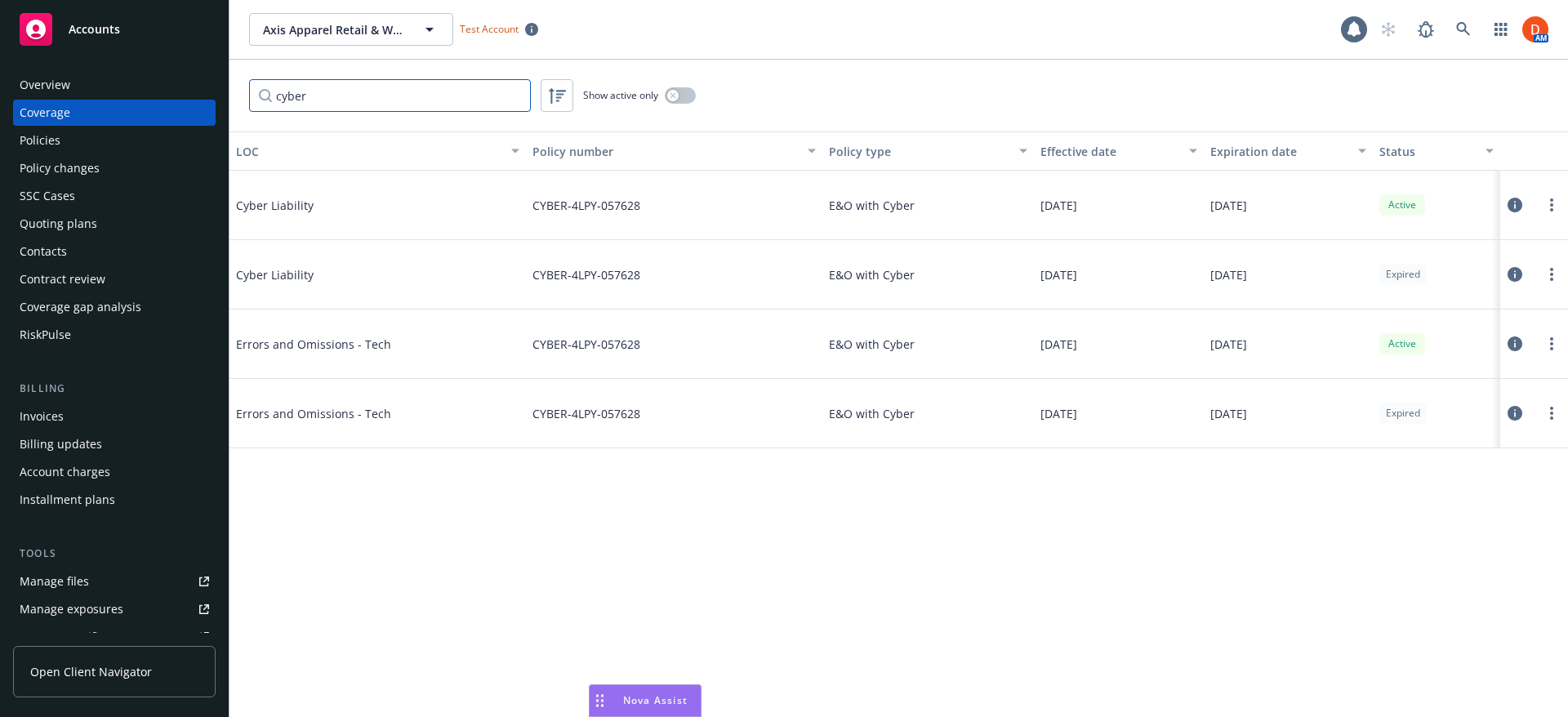
type input "cyber"
click at [1507, 197] on div at bounding box center [1533, 205] width 67 height 69
click at [1513, 201] on icon at bounding box center [1514, 204] width 15 height 15
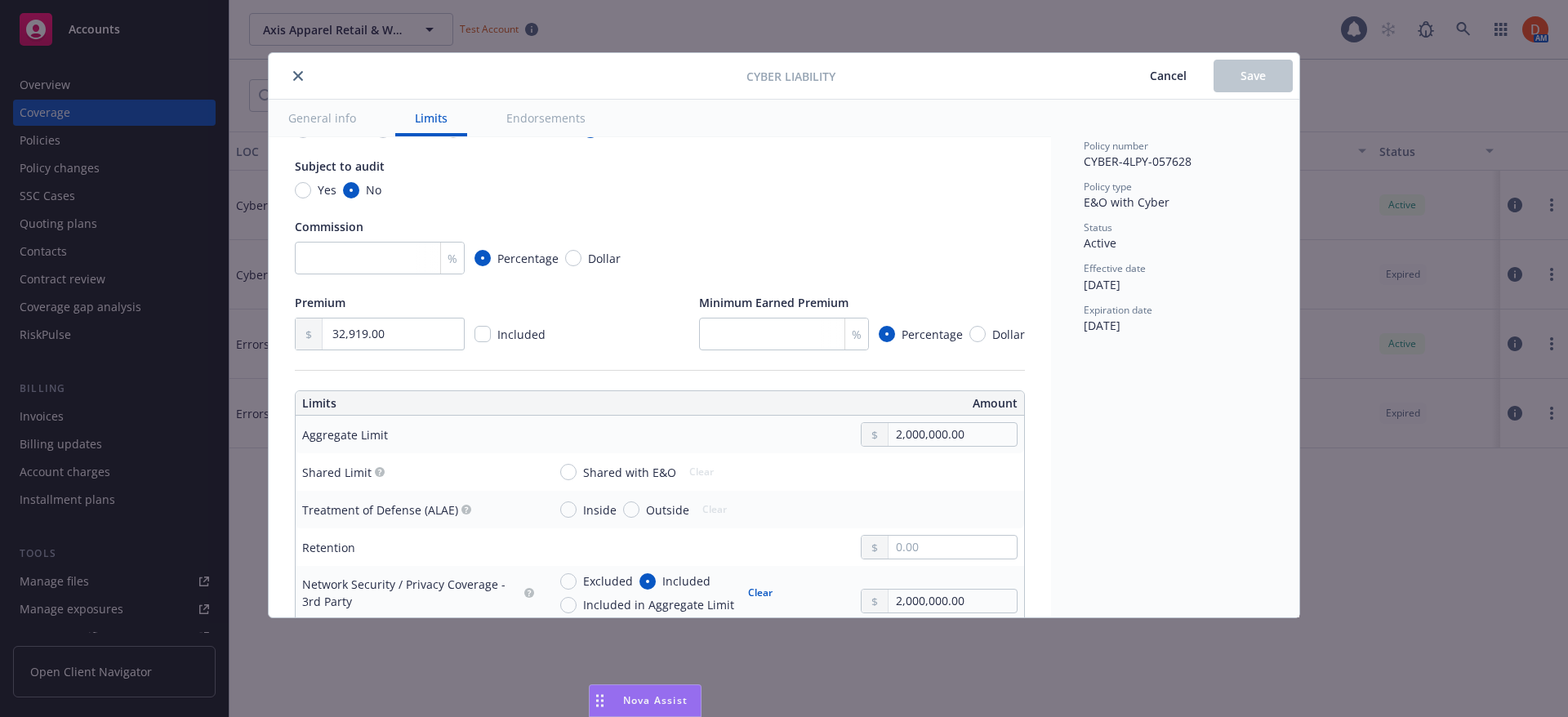
scroll to position [653, 0]
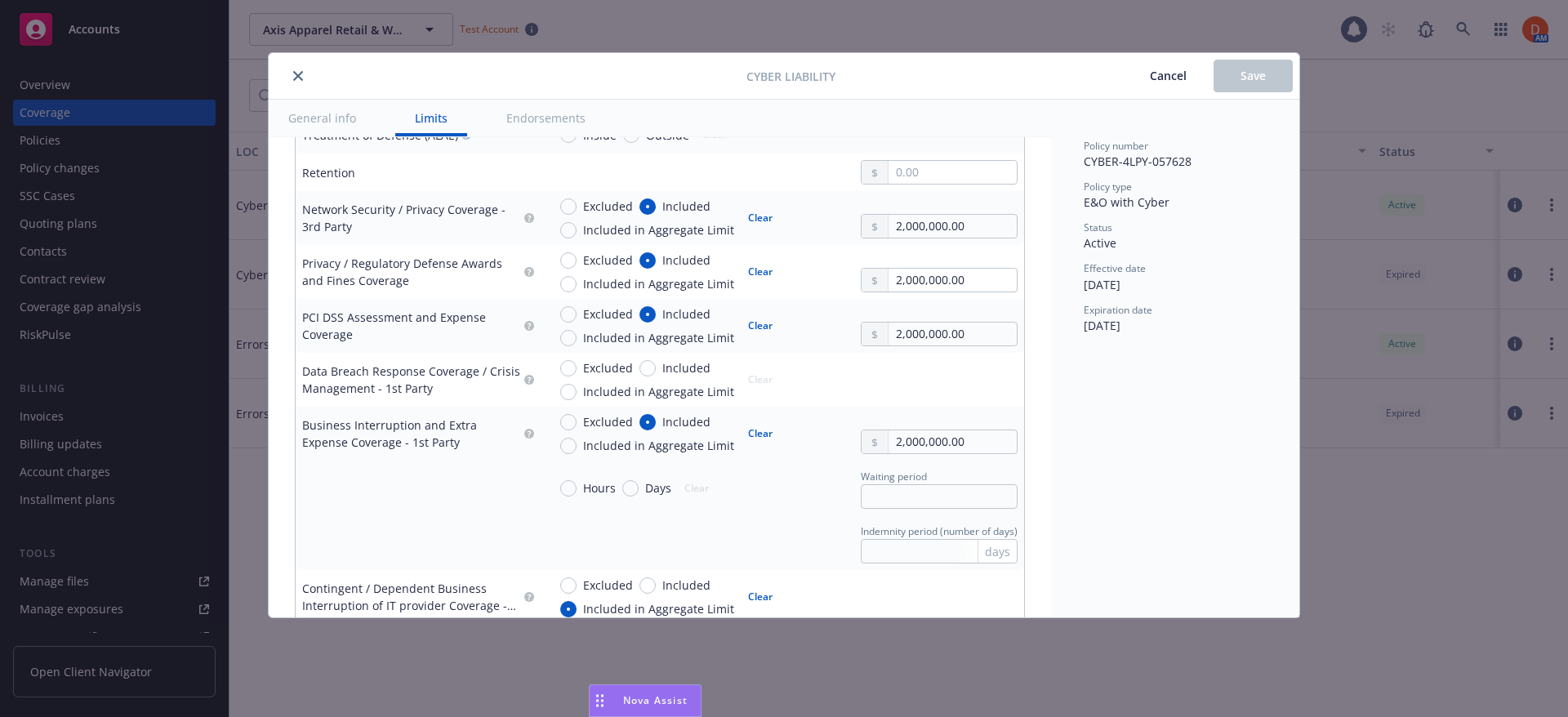
click at [302, 75] on icon "close" at bounding box center [297, 75] width 9 height 9
